Goal: Entertainment & Leisure: Consume media (video, audio)

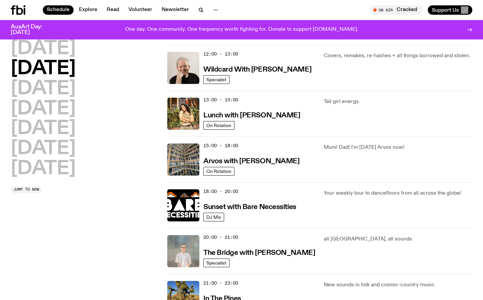
scroll to position [215, 0]
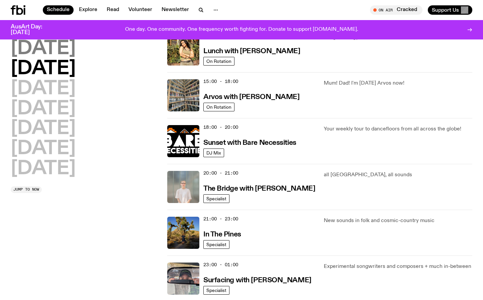
click at [57, 49] on h2 "[DATE]" at bounding box center [43, 48] width 65 height 19
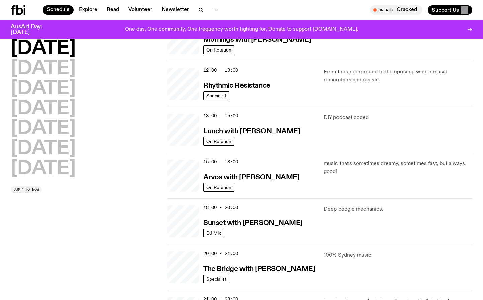
scroll to position [135, 0]
click at [47, 108] on h2 "[DATE]" at bounding box center [43, 109] width 65 height 19
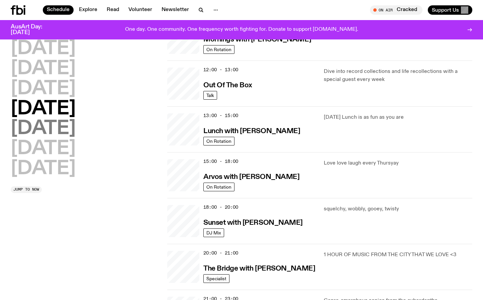
click at [53, 129] on h2 "[DATE]" at bounding box center [43, 128] width 65 height 19
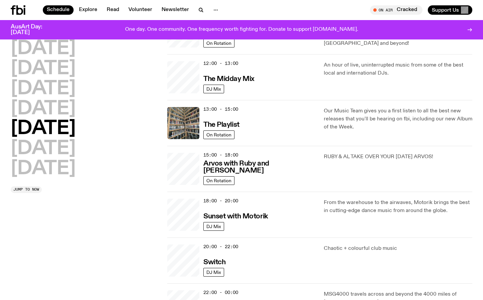
scroll to position [212, 0]
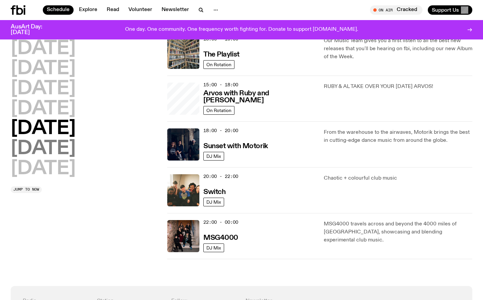
click at [68, 146] on h2 "[DATE]" at bounding box center [43, 148] width 65 height 19
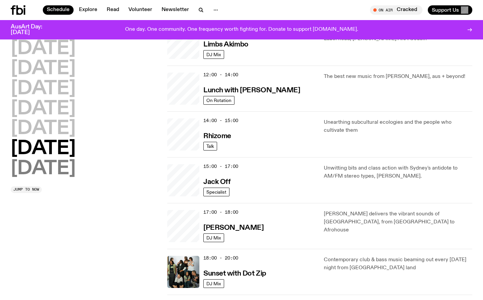
scroll to position [223, 0]
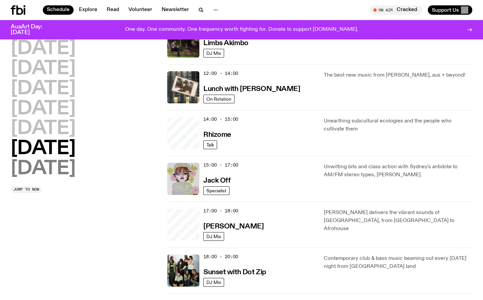
click at [58, 173] on h2 "[DATE]" at bounding box center [43, 169] width 65 height 19
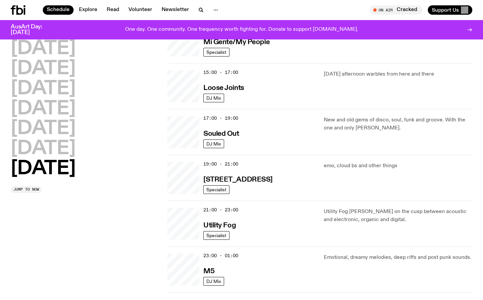
scroll to position [362, 0]
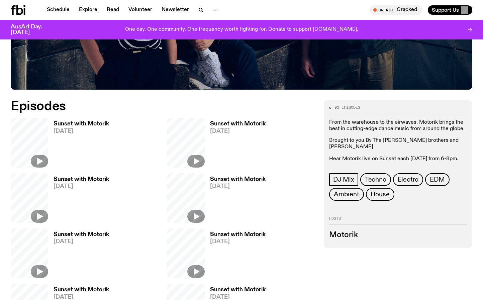
scroll to position [265, 0]
click at [79, 122] on h3 "Sunset with Motorik" at bounding box center [82, 124] width 56 height 6
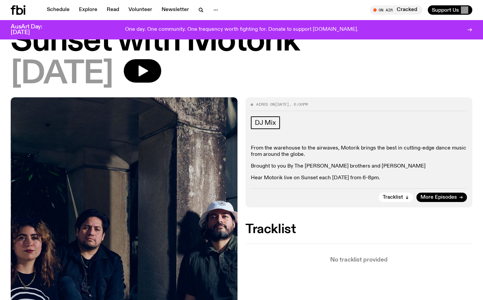
scroll to position [33, 0]
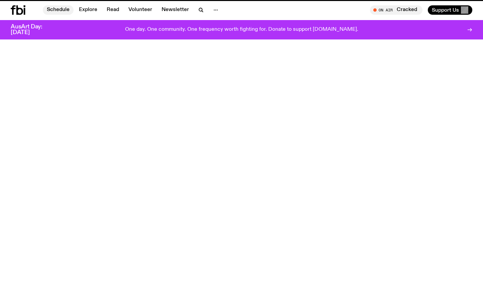
scroll to position [265, 0]
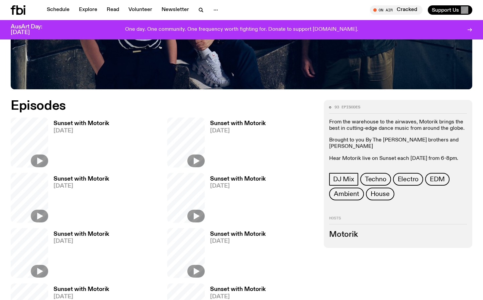
click at [71, 177] on h3 "Sunset with Motorik" at bounding box center [82, 179] width 56 height 6
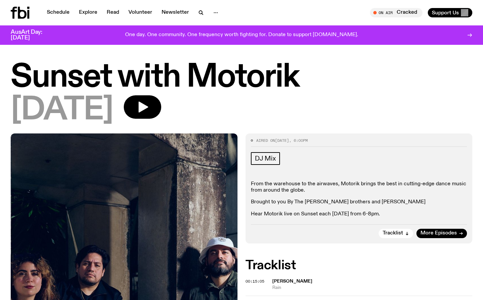
scroll to position [0, 0]
